Goal: Information Seeking & Learning: Check status

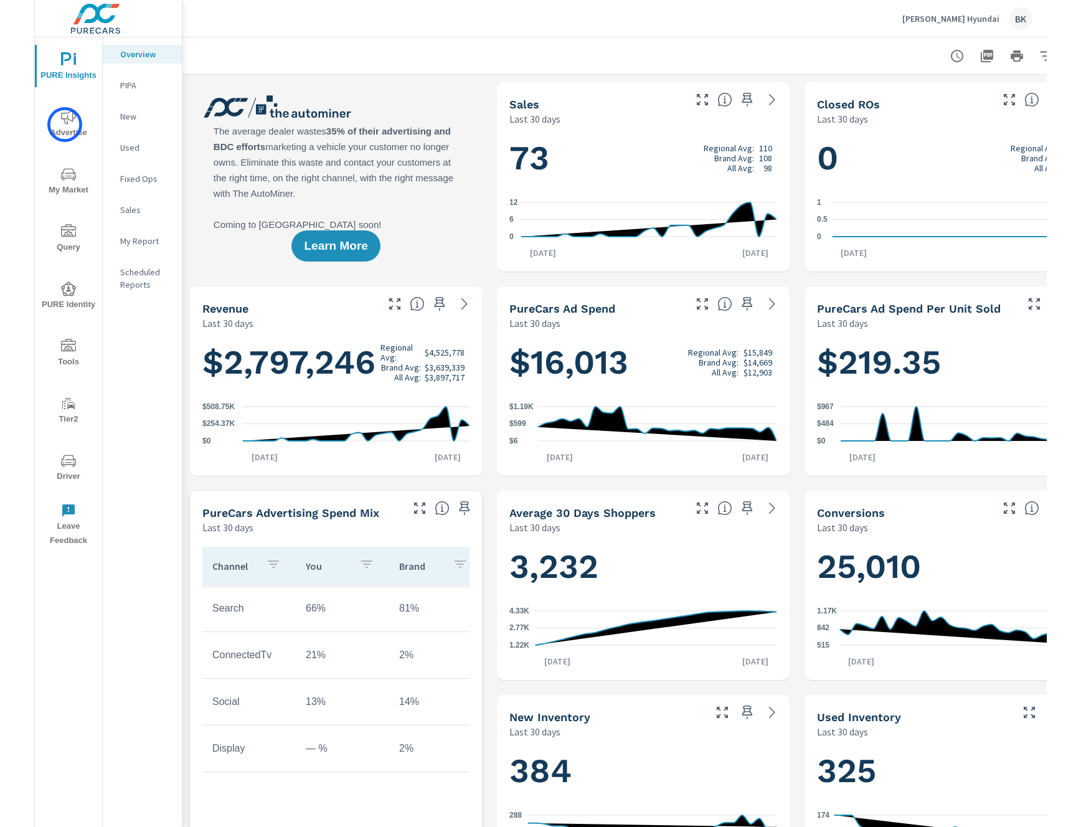
scroll to position [1, 0]
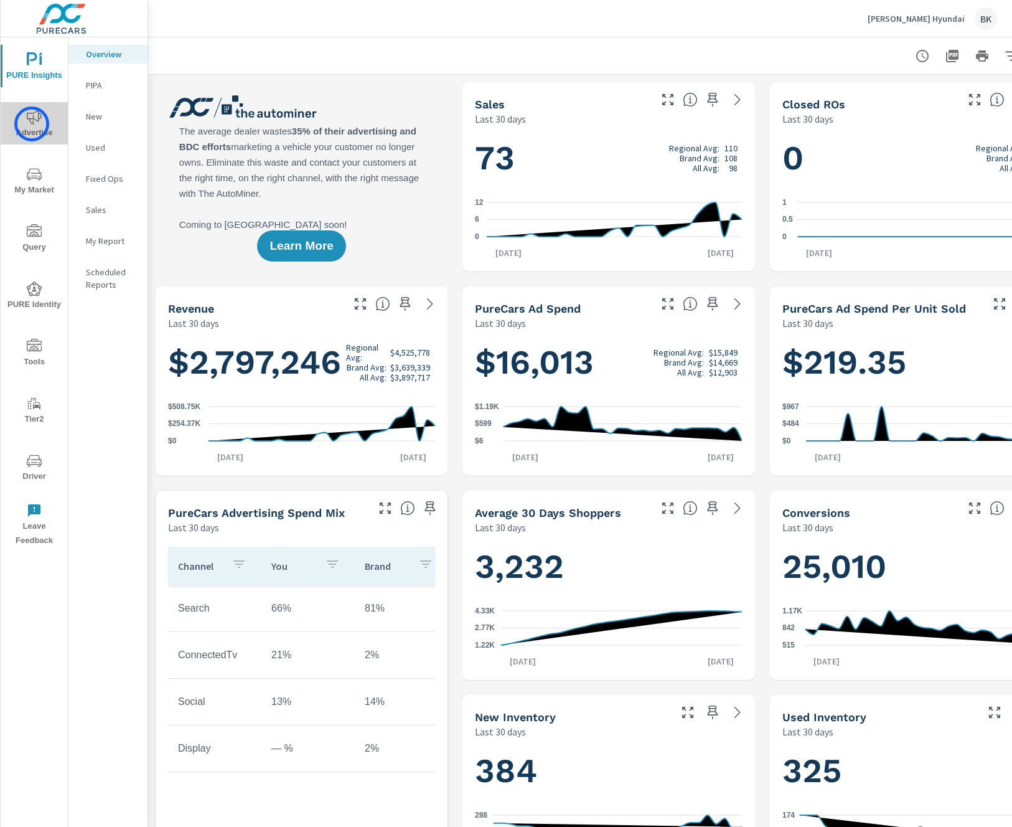
click at [32, 124] on icon "nav menu" at bounding box center [34, 117] width 15 height 15
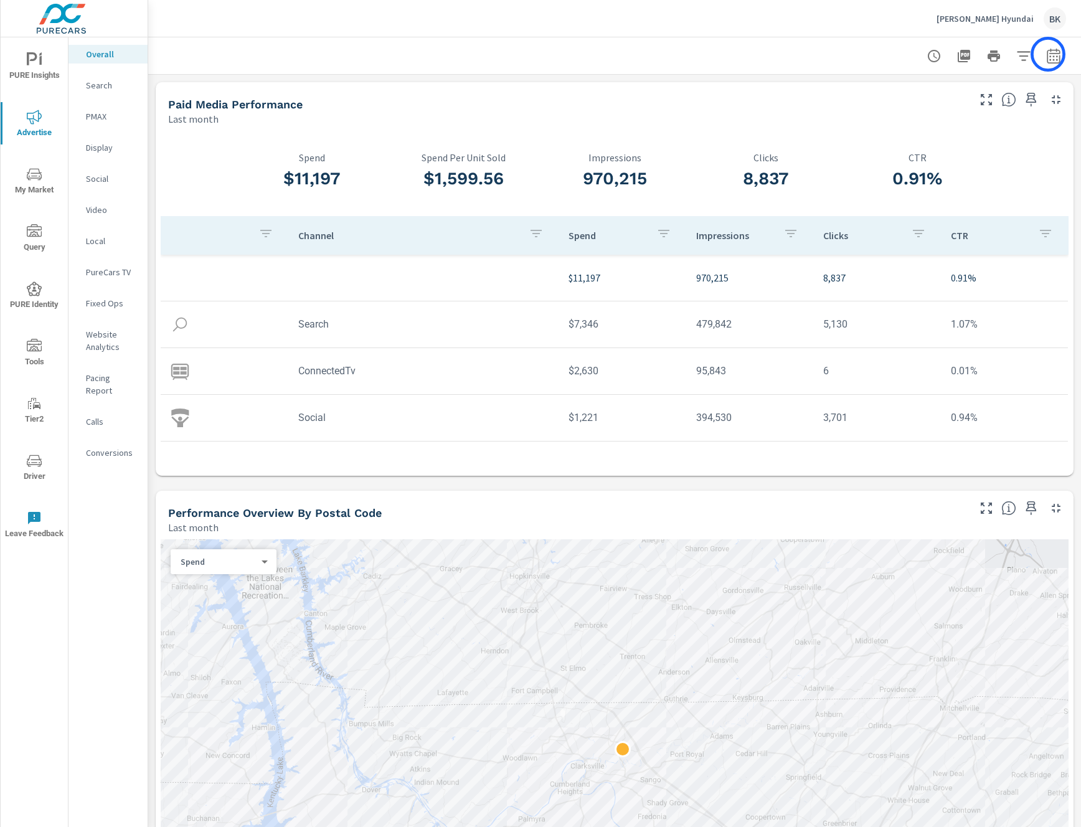
click at [1012, 54] on icon "button" at bounding box center [1053, 56] width 15 height 15
select select "Last month"
click at [769, 37] on header "[PERSON_NAME] Hyundai BK" at bounding box center [614, 18] width 933 height 37
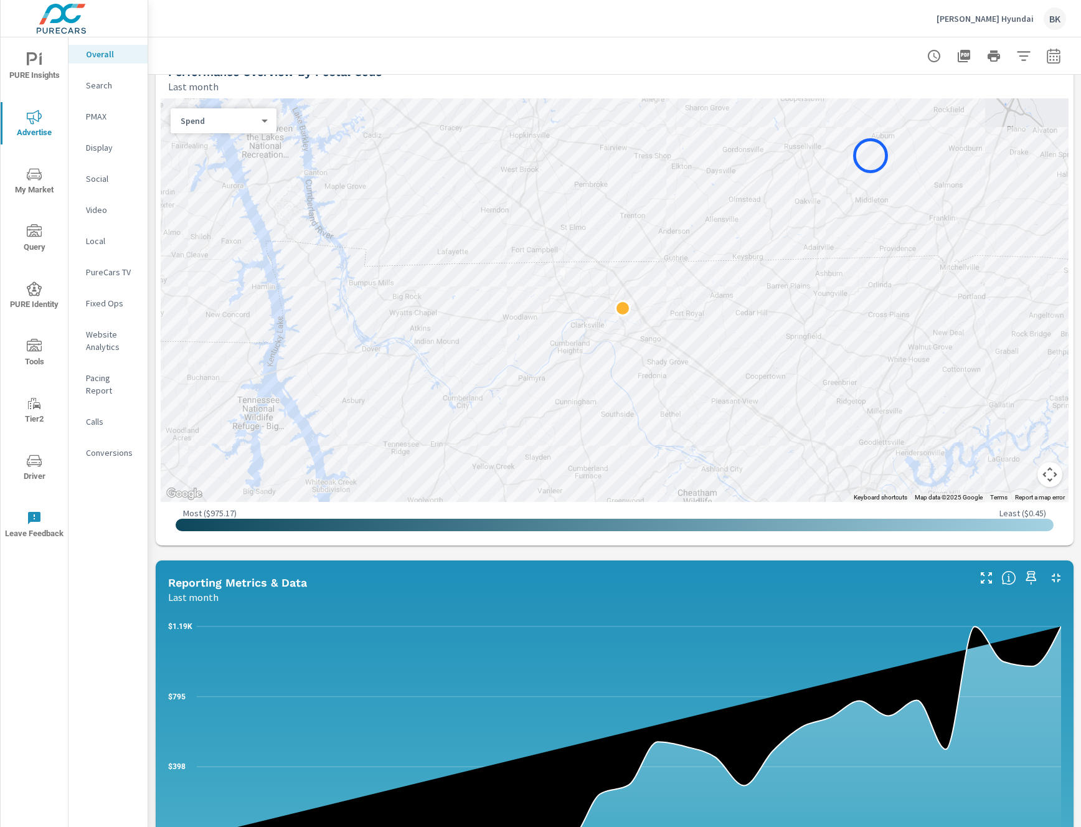
scroll to position [625, 0]
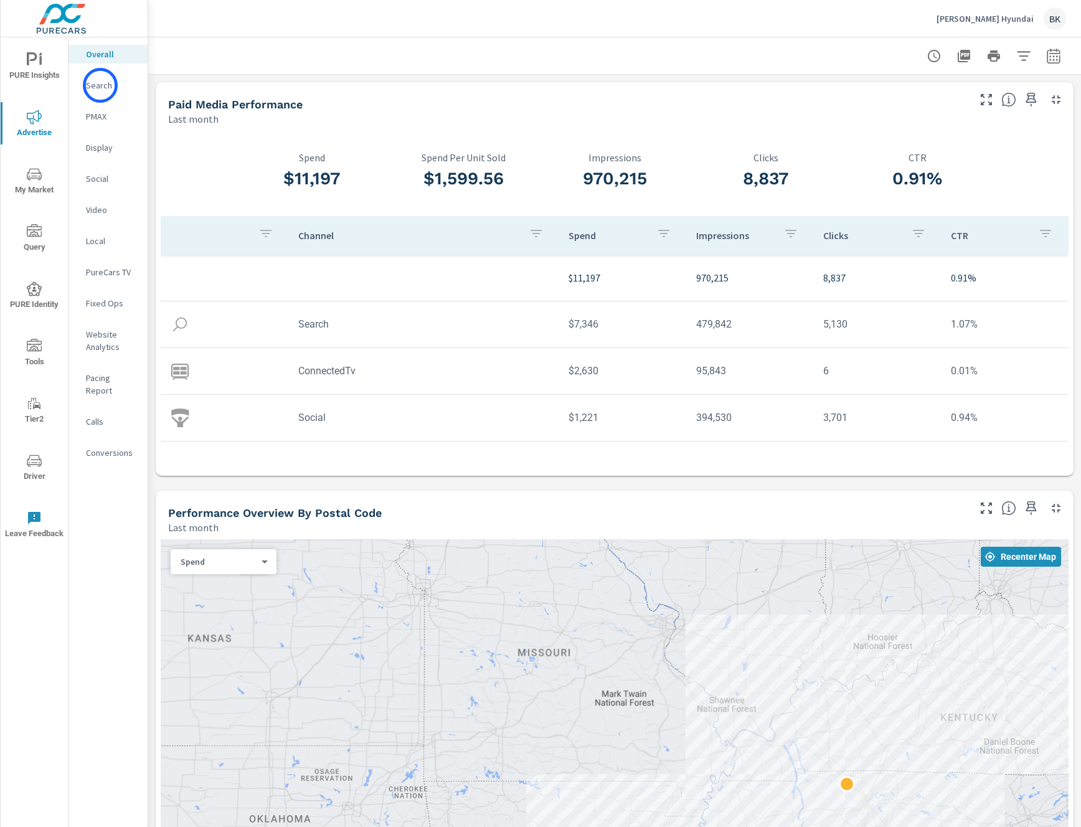
click at [100, 85] on p "Search" at bounding box center [112, 85] width 52 height 12
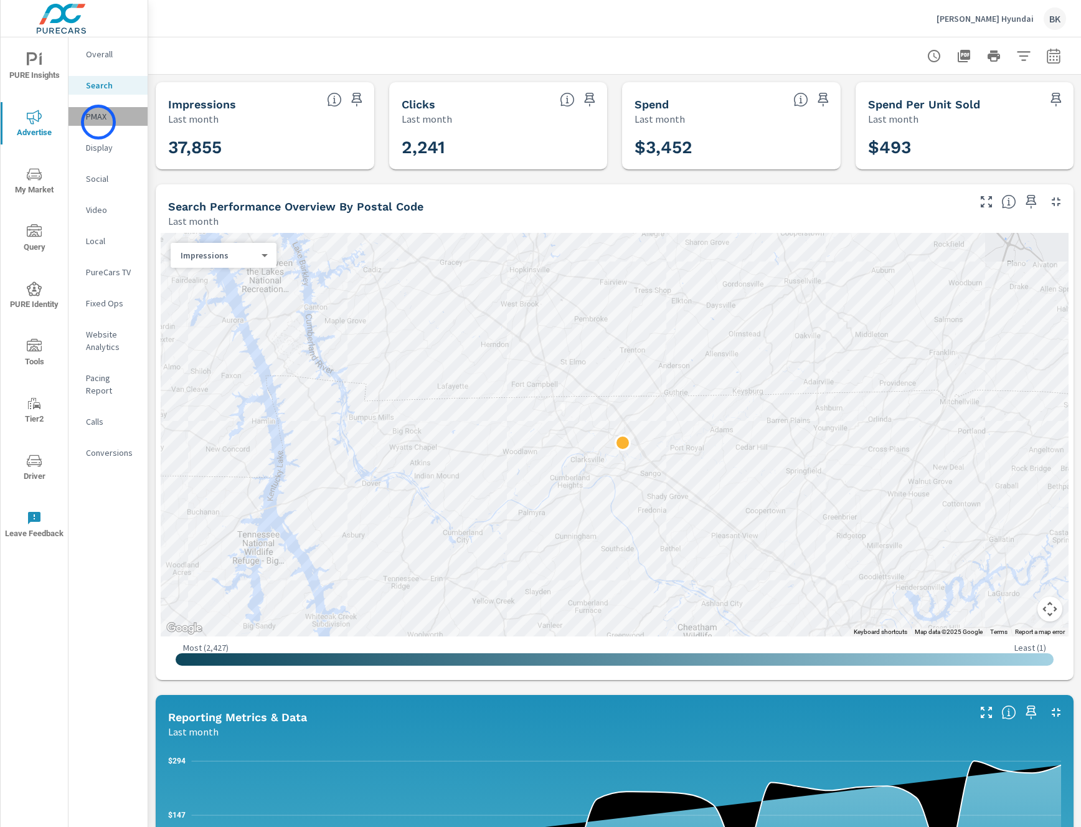
click at [98, 122] on p "PMAX" at bounding box center [112, 116] width 52 height 12
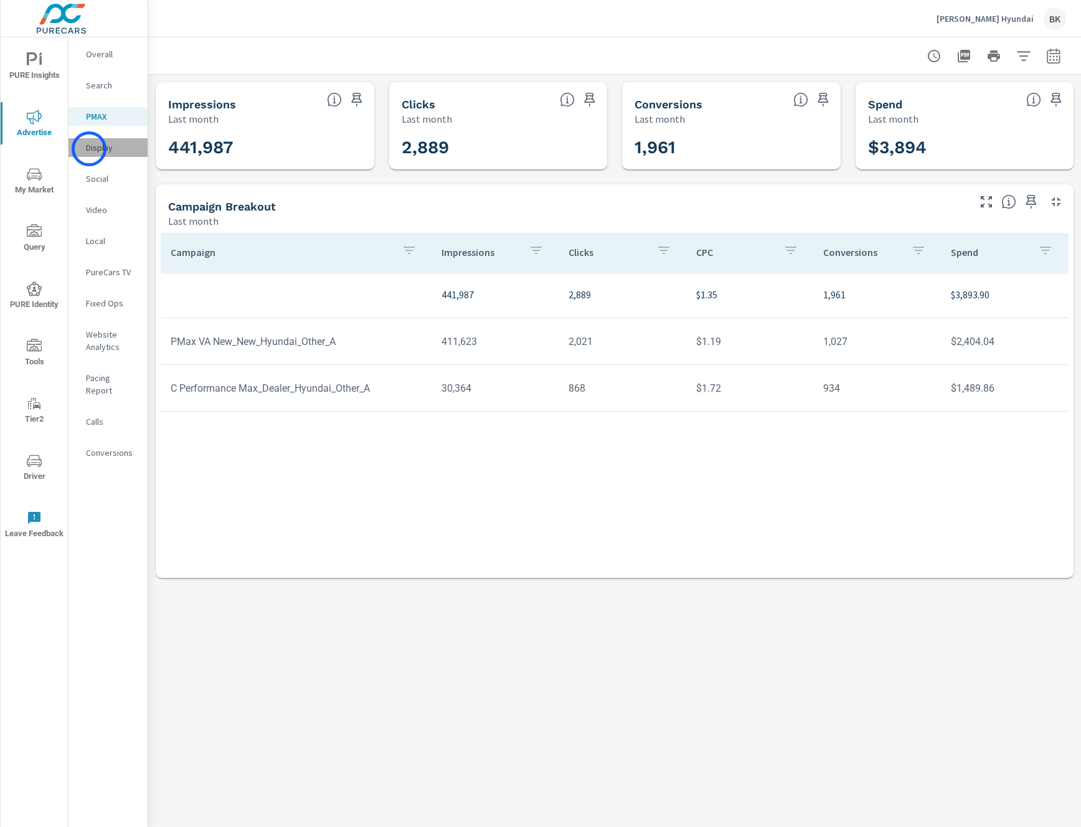
click at [89, 149] on p "Display" at bounding box center [112, 147] width 52 height 12
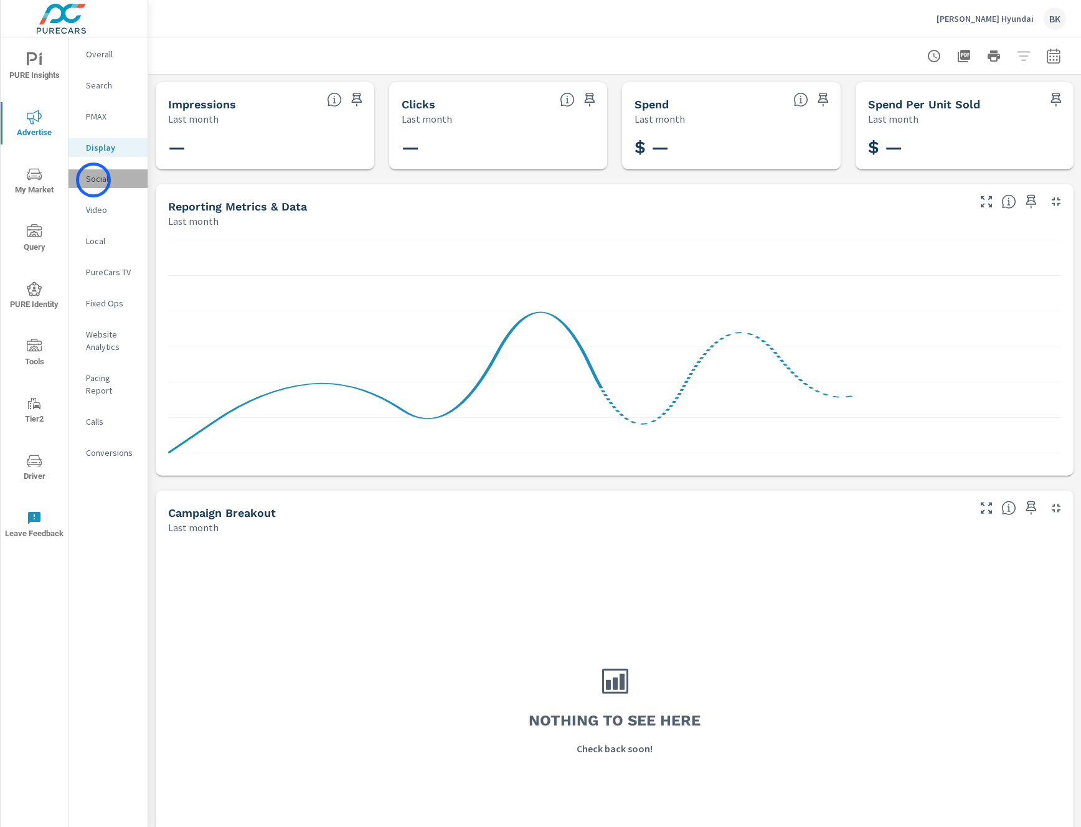
click at [93, 180] on p "Social" at bounding box center [112, 178] width 52 height 12
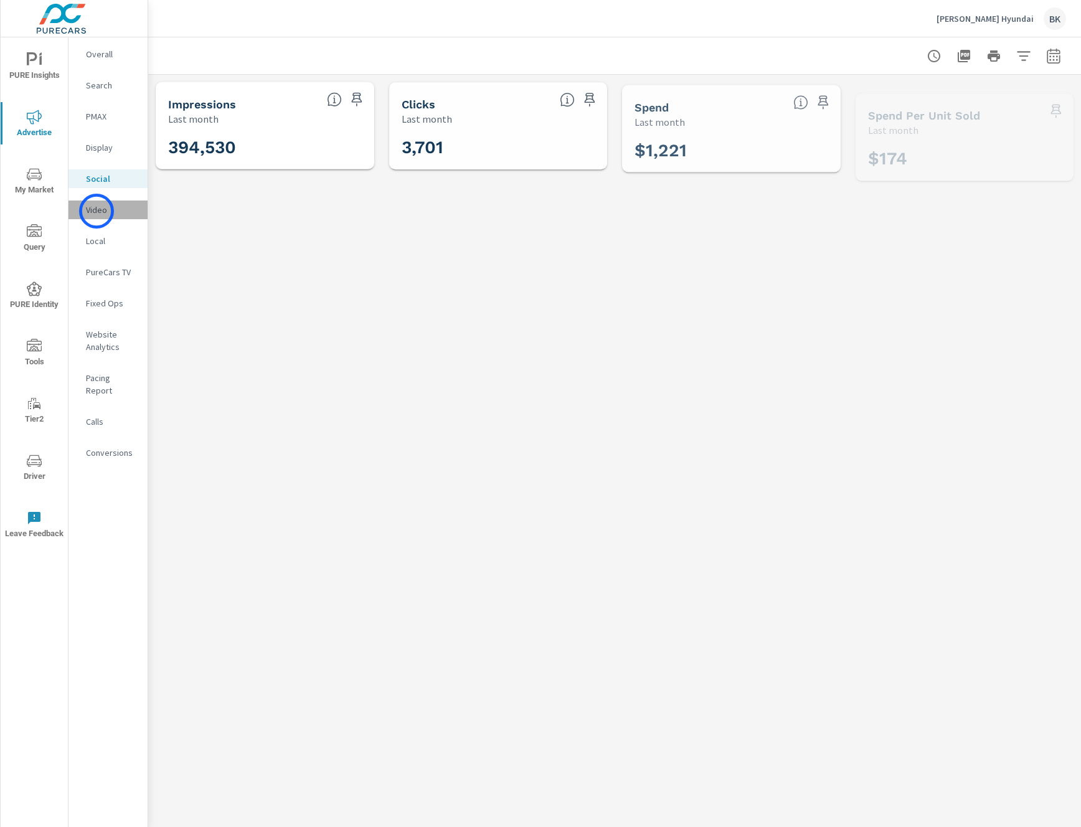
click at [96, 211] on p "Video" at bounding box center [112, 210] width 52 height 12
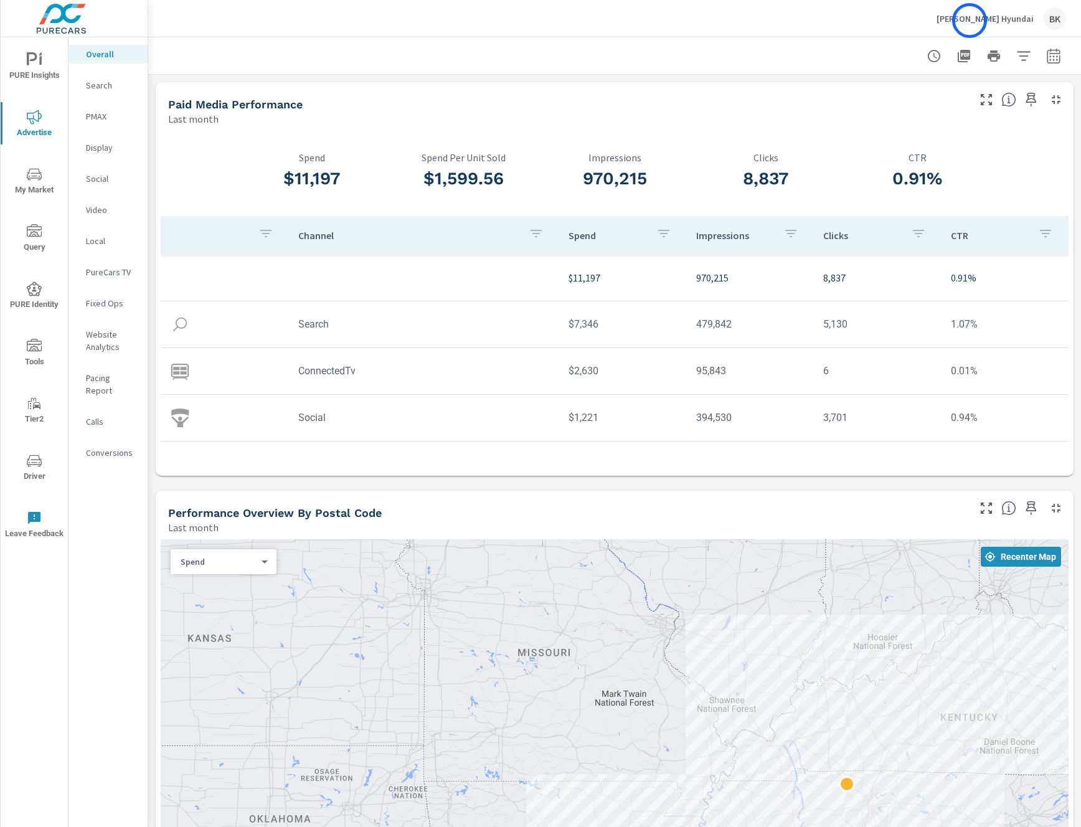
click at [969, 21] on p "[PERSON_NAME] Hyundai" at bounding box center [984, 18] width 97 height 11
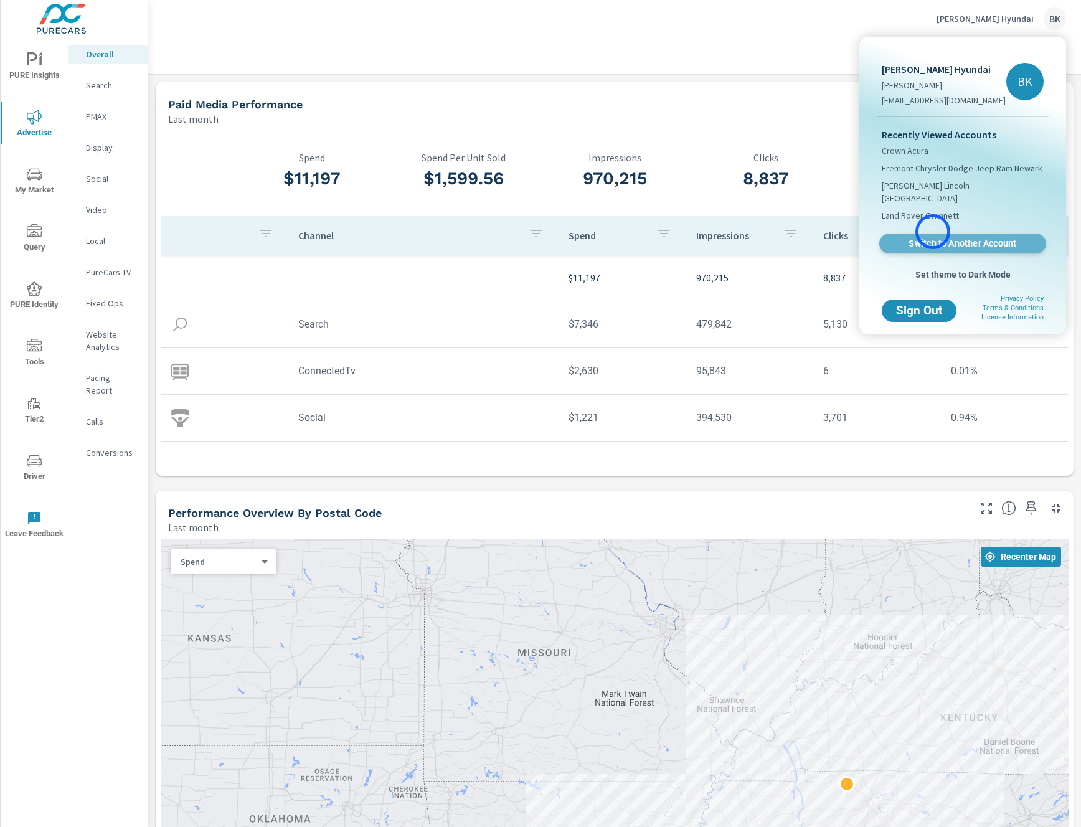
click at [933, 238] on span "Switch to Another Account" at bounding box center [962, 244] width 153 height 12
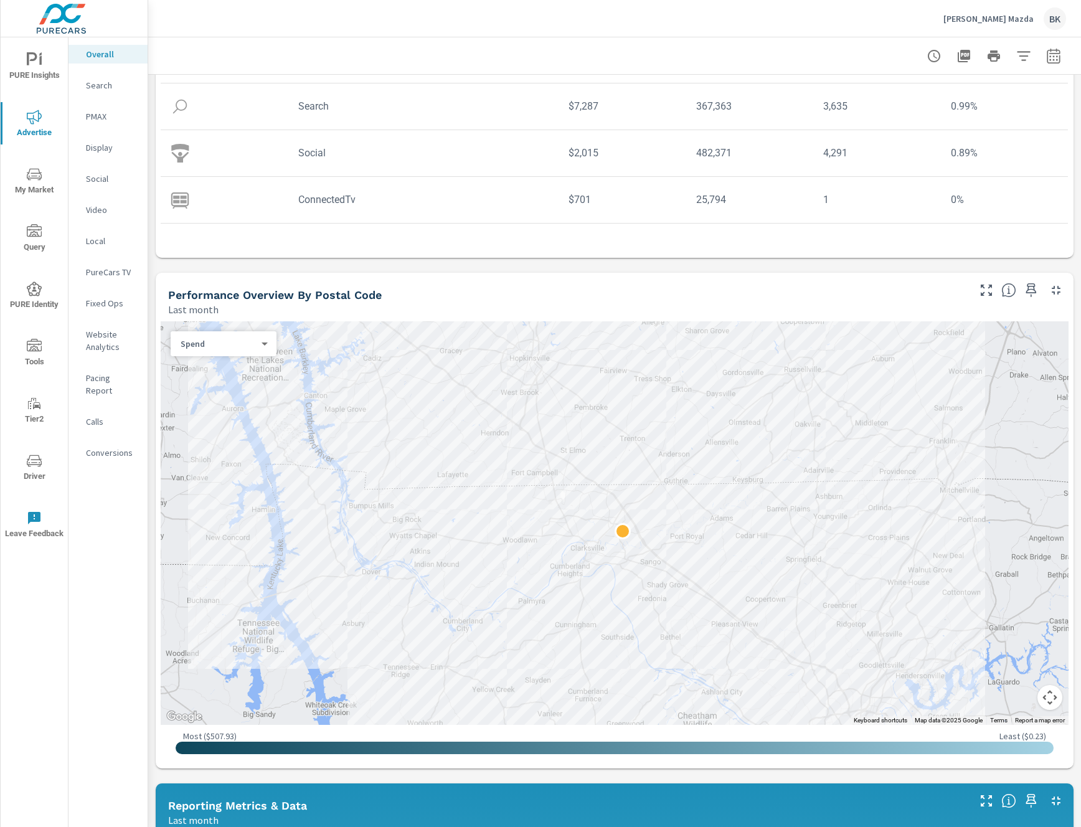
scroll to position [263, 0]
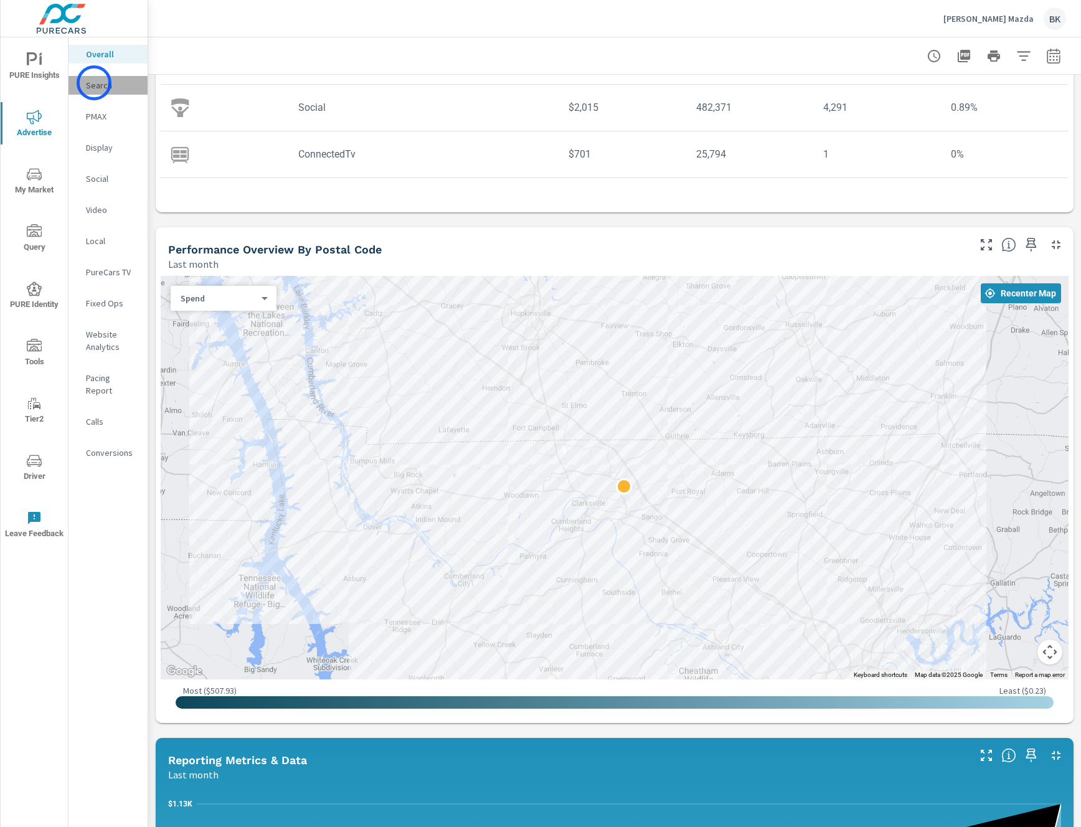
click at [94, 83] on p "Search" at bounding box center [112, 85] width 52 height 12
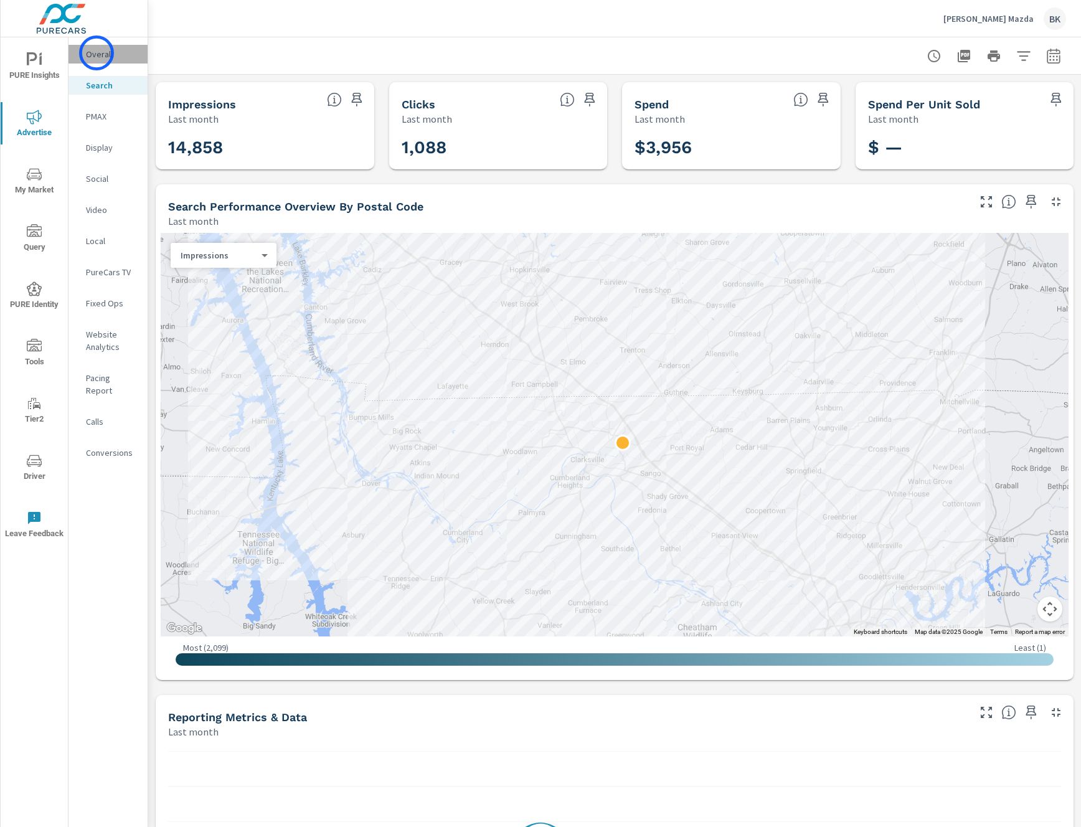
click at [96, 53] on p "Overall" at bounding box center [112, 54] width 52 height 12
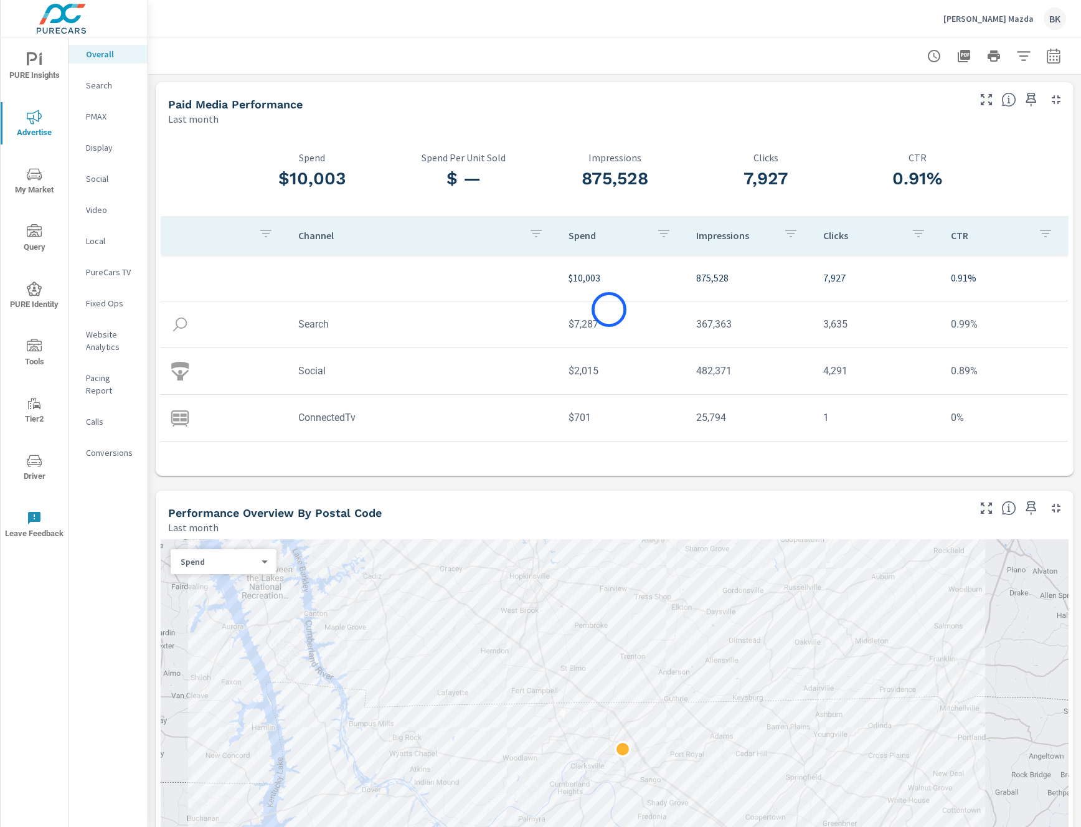
scroll to position [13, 0]
